Goal: Subscribe to service/newsletter

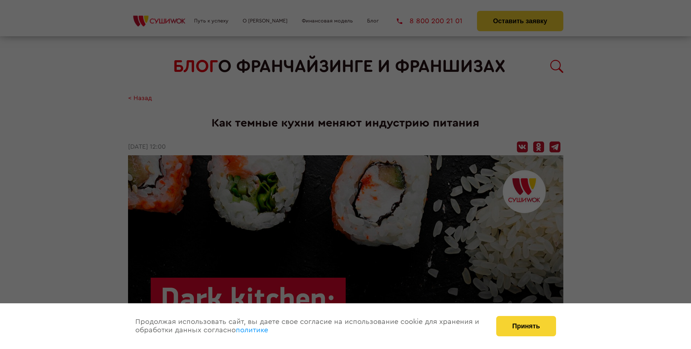
scroll to position [740, 0]
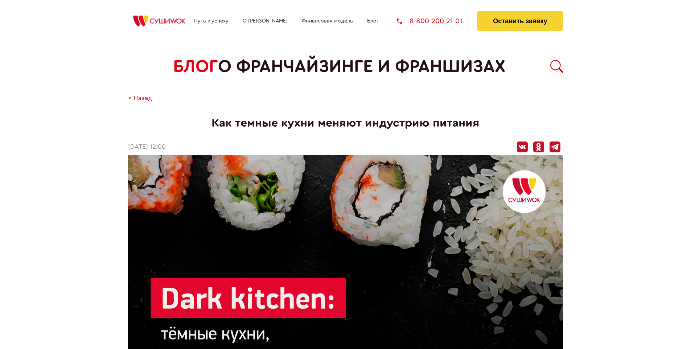
scroll to position [740, 0]
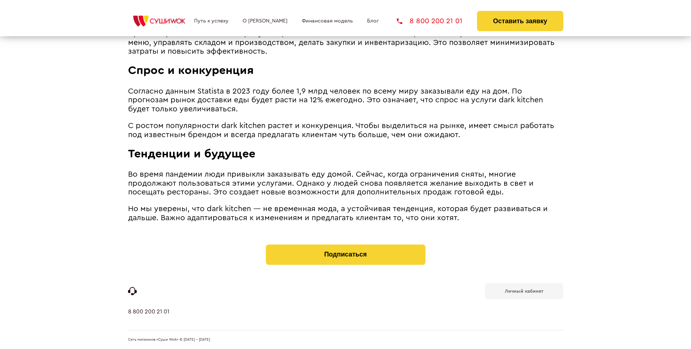
click at [523, 290] on b "Личный кабинет" at bounding box center [524, 291] width 38 height 5
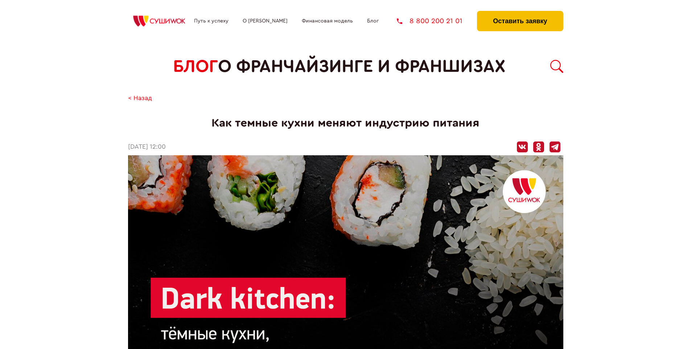
click at [519, 13] on button "Оставить заявку" at bounding box center [520, 21] width 86 height 20
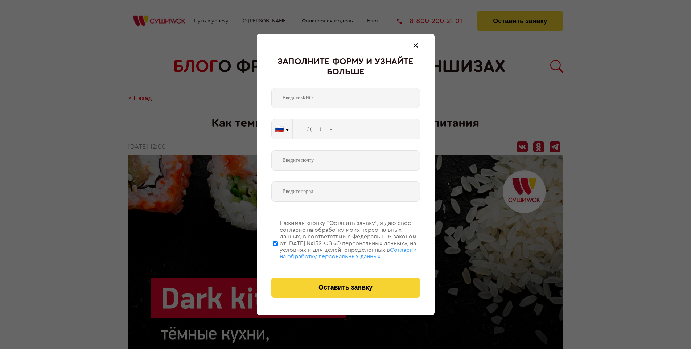
click at [336, 252] on span "Согласии на обработку персональных данных" at bounding box center [347, 253] width 137 height 12
click at [278, 252] on input "Нажимая кнопку “Оставить заявку”, я даю свое согласие на обработку моих персона…" at bounding box center [275, 243] width 5 height 58
checkbox input "false"
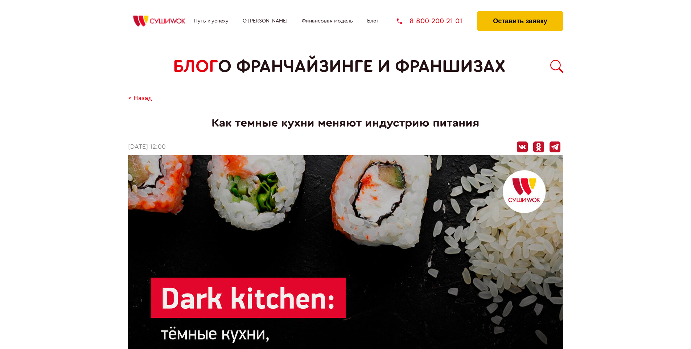
click at [519, 13] on button "Оставить заявку" at bounding box center [520, 21] width 86 height 20
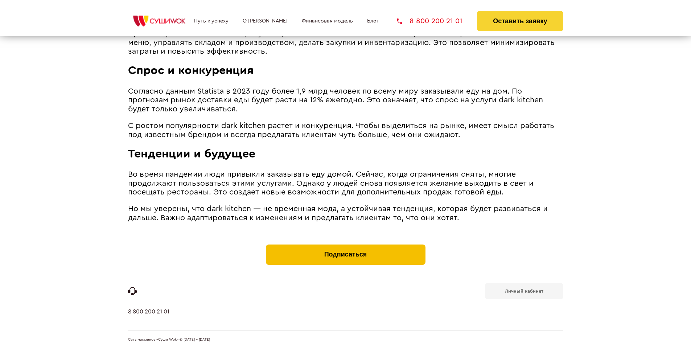
click at [345, 246] on button "Подписаться" at bounding box center [345, 254] width 159 height 20
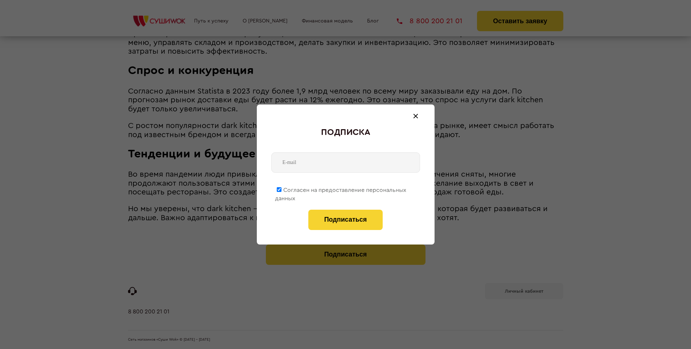
click at [341, 188] on span "Согласен на предоставление персональных данных" at bounding box center [340, 194] width 131 height 14
click at [281, 188] on input "Согласен на предоставление персональных данных" at bounding box center [279, 189] width 5 height 5
checkbox input "false"
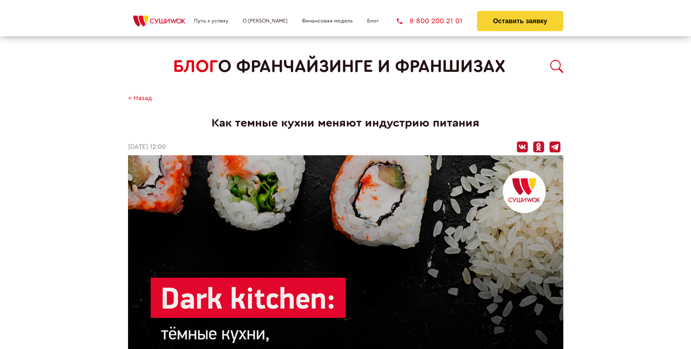
scroll to position [740, 0]
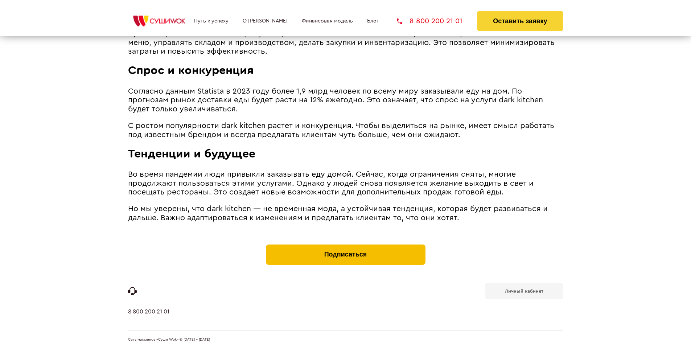
click at [345, 246] on button "Подписаться" at bounding box center [345, 254] width 159 height 20
